Goal: Navigation & Orientation: Find specific page/section

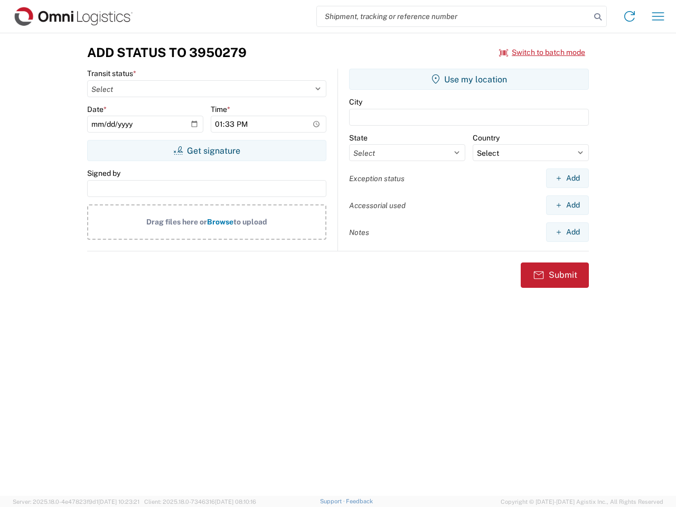
click at [454, 16] on input "search" at bounding box center [454, 16] width 274 height 20
click at [598, 17] on icon at bounding box center [598, 17] width 15 height 15
click at [630, 16] on icon at bounding box center [629, 16] width 17 height 17
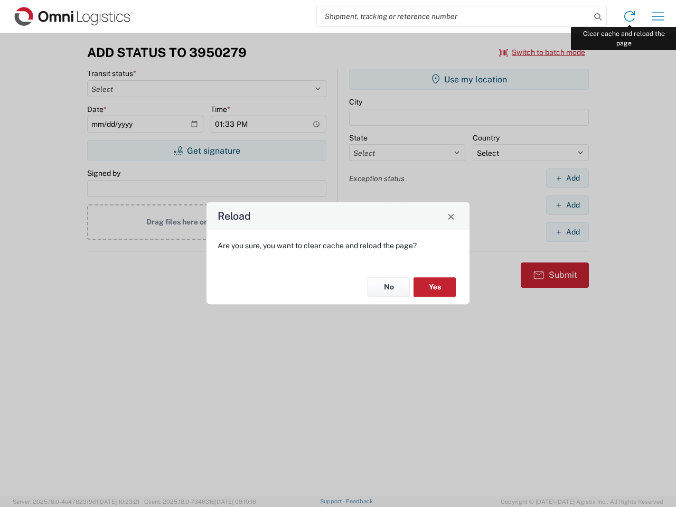
click at [658, 16] on div "Reload Are you sure, you want to clear cache and reload the page? No Yes" at bounding box center [338, 253] width 676 height 507
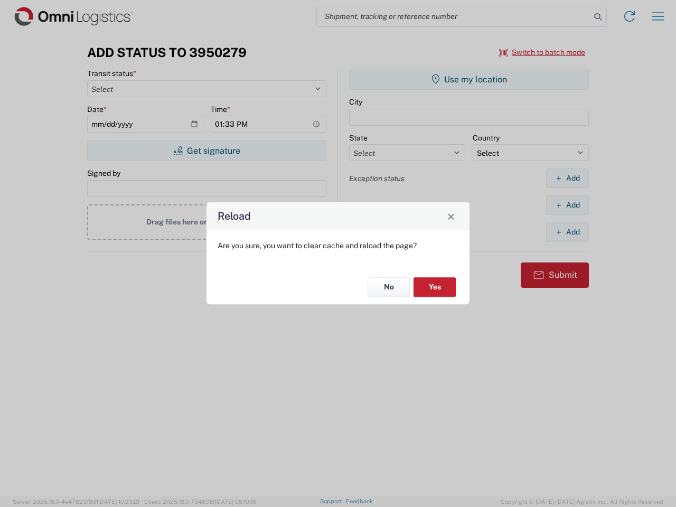
click at [543, 52] on div "Reload Are you sure, you want to clear cache and reload the page? No Yes" at bounding box center [338, 253] width 676 height 507
click at [207, 151] on div "Reload Are you sure, you want to clear cache and reload the page? No Yes" at bounding box center [338, 253] width 676 height 507
click at [469, 79] on div "Reload Are you sure, you want to clear cache and reload the page? No Yes" at bounding box center [338, 253] width 676 height 507
click at [567, 178] on div "Reload Are you sure, you want to clear cache and reload the page? No Yes" at bounding box center [338, 253] width 676 height 507
click at [567, 205] on div "Reload Are you sure, you want to clear cache and reload the page? No Yes" at bounding box center [338, 253] width 676 height 507
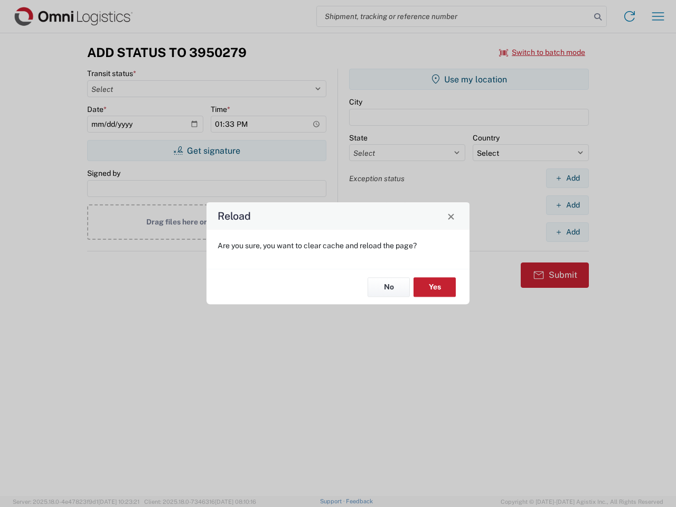
click at [567, 232] on div "Reload Are you sure, you want to clear cache and reload the page? No Yes" at bounding box center [338, 253] width 676 height 507
